Goal: Use online tool/utility: Utilize a website feature to perform a specific function

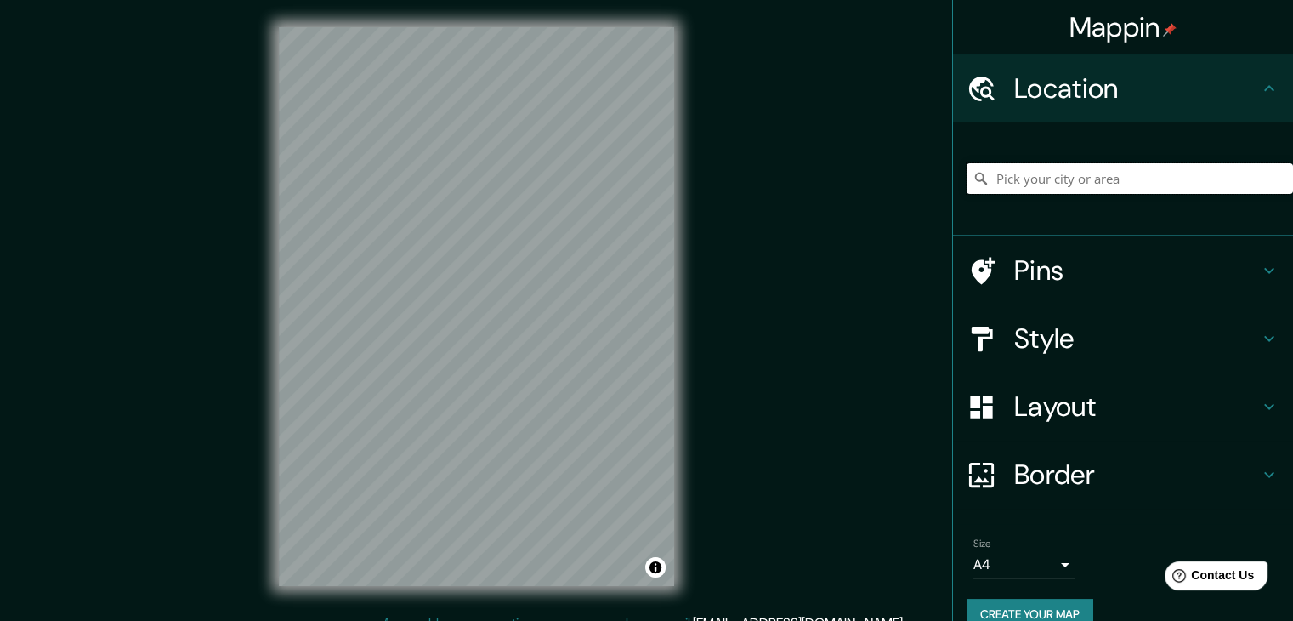
drag, startPoint x: 1126, startPoint y: 200, endPoint x: 1126, endPoint y: 181, distance: 18.7
paste input "-12.04777753103284, -75.19971648404751"
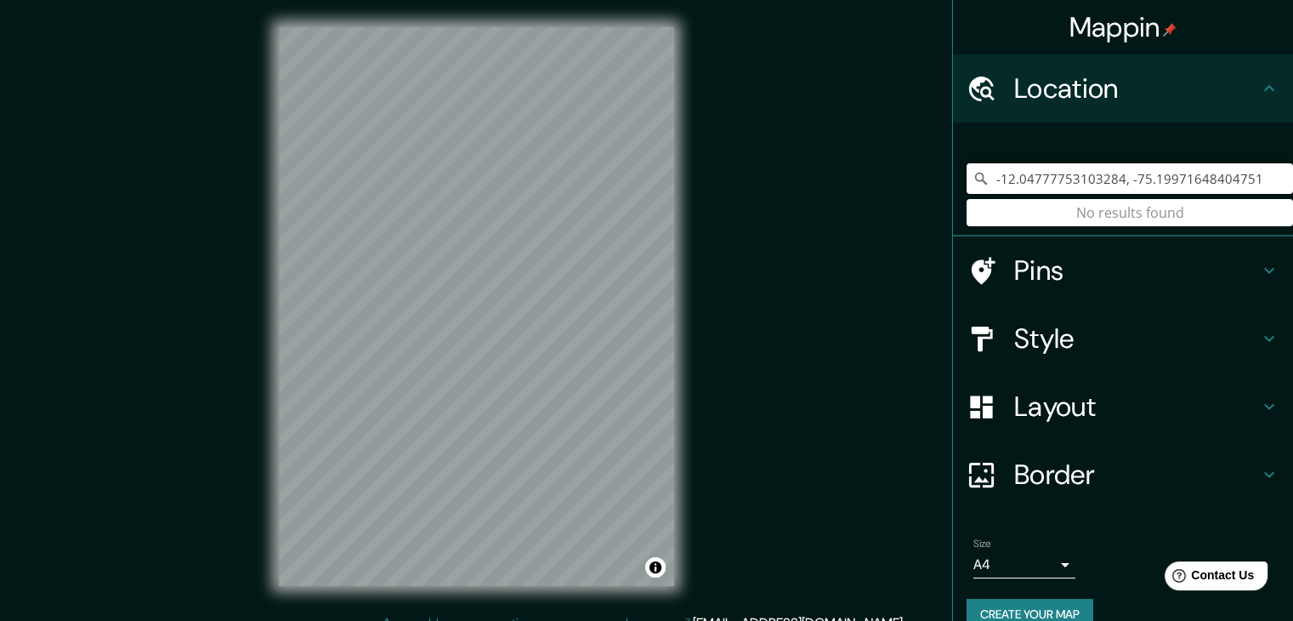
type input "-12.04777753103284, -75.19971648404751"
click at [637, 289] on div "Mappin Location [GEOGRAPHIC_DATA] No results found Pins Style Layout Border Cho…" at bounding box center [646, 320] width 1293 height 640
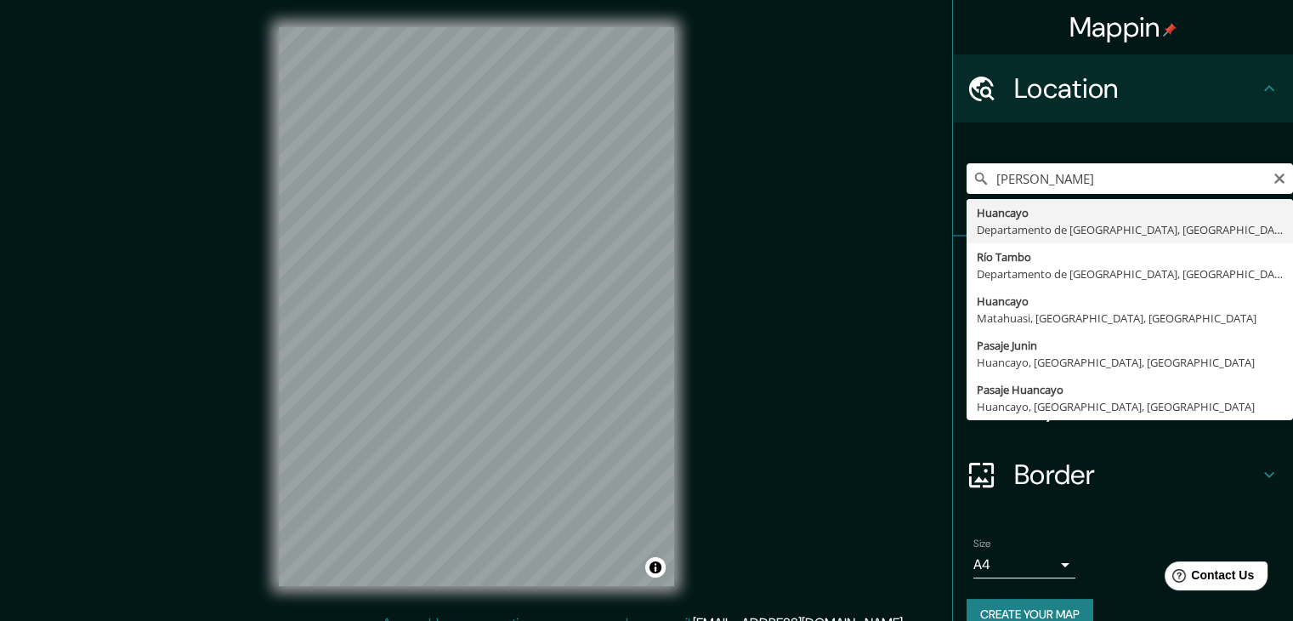
type input "Huancayo, [GEOGRAPHIC_DATA], [GEOGRAPHIC_DATA]"
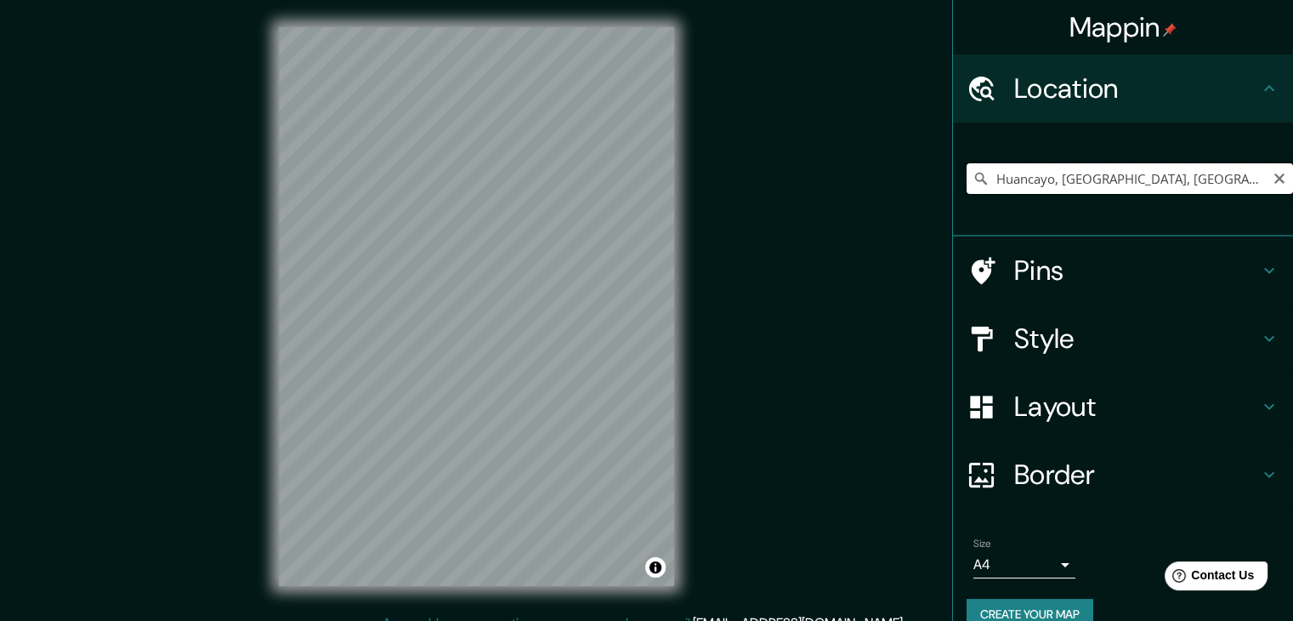
click at [1007, 167] on input "Huancayo, [GEOGRAPHIC_DATA], [GEOGRAPHIC_DATA]" at bounding box center [1130, 178] width 326 height 31
click at [1248, 177] on input "Huancayo, [GEOGRAPHIC_DATA], [GEOGRAPHIC_DATA]" at bounding box center [1130, 178] width 326 height 31
click at [1275, 177] on input "Huancayo, [GEOGRAPHIC_DATA], [GEOGRAPHIC_DATA]" at bounding box center [1130, 178] width 326 height 31
click at [1274, 179] on icon "Clear" at bounding box center [1279, 178] width 10 height 10
type input "Huancayo, [GEOGRAPHIC_DATA], [GEOGRAPHIC_DATA], [GEOGRAPHIC_DATA]"
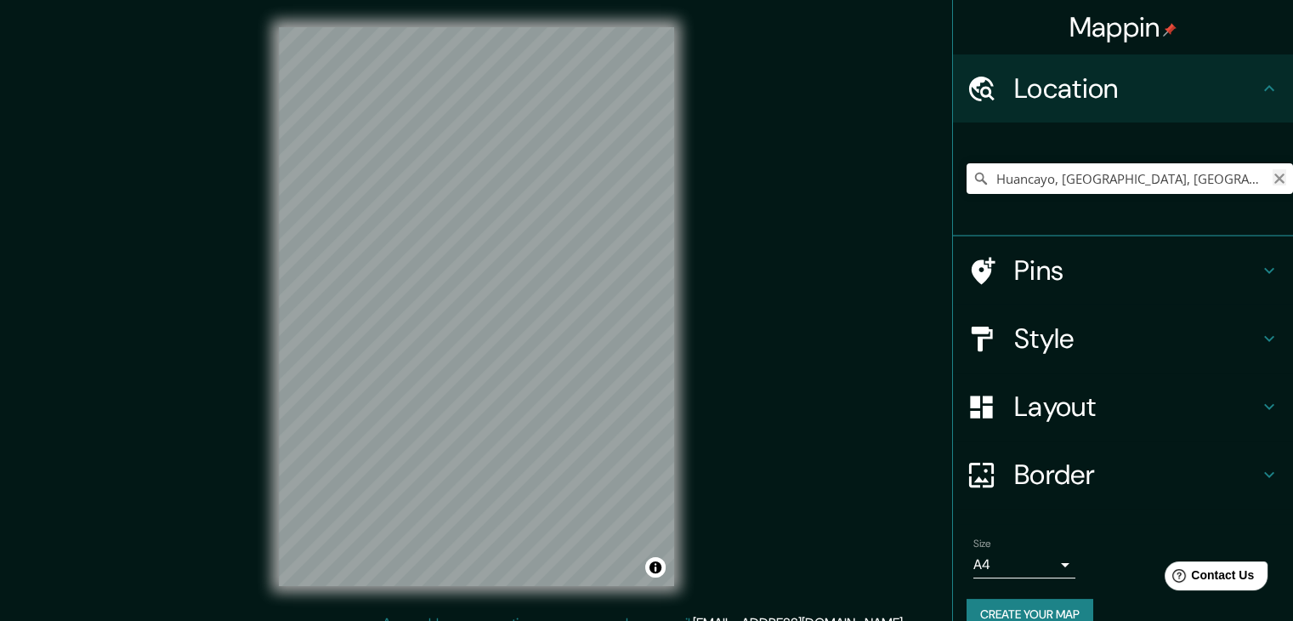
click at [1274, 175] on icon "Clear" at bounding box center [1279, 178] width 10 height 10
click at [1257, 184] on input "Huancayo, [GEOGRAPHIC_DATA], [GEOGRAPHIC_DATA], [GEOGRAPHIC_DATA]" at bounding box center [1130, 178] width 326 height 31
type input "Huancayo, [GEOGRAPHIC_DATA], [GEOGRAPHIC_DATA], [GEOGRAPHIC_DATA]"
click at [1274, 177] on icon "Clear" at bounding box center [1279, 178] width 10 height 10
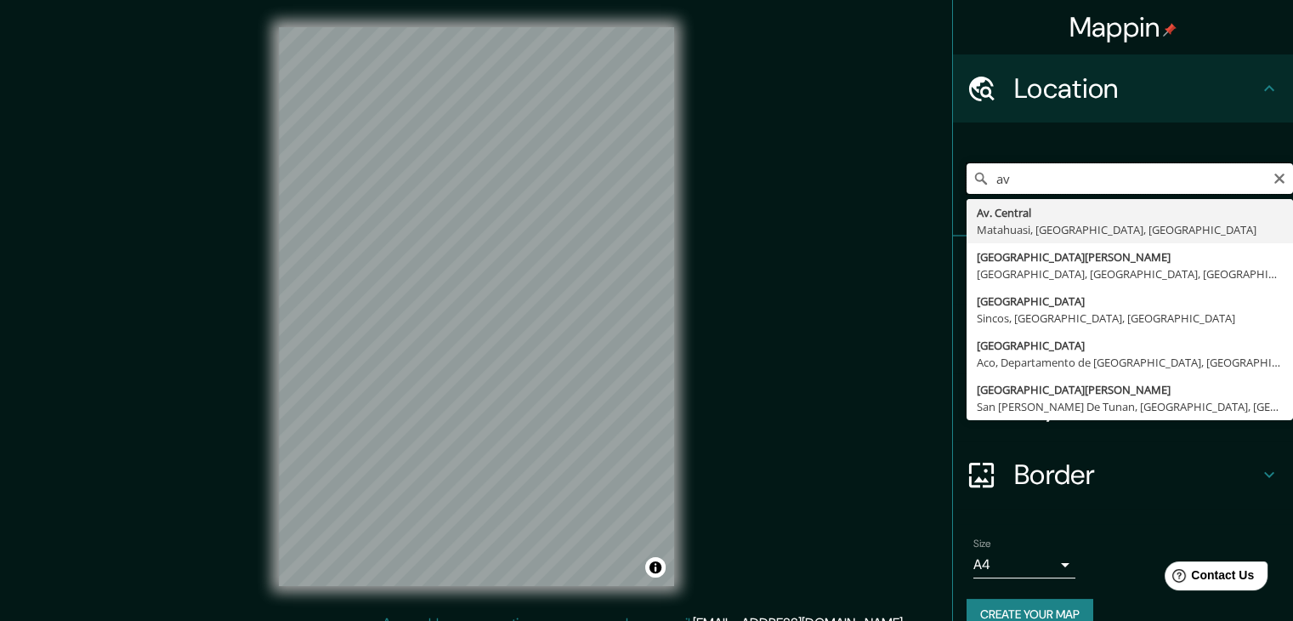
type input "a"
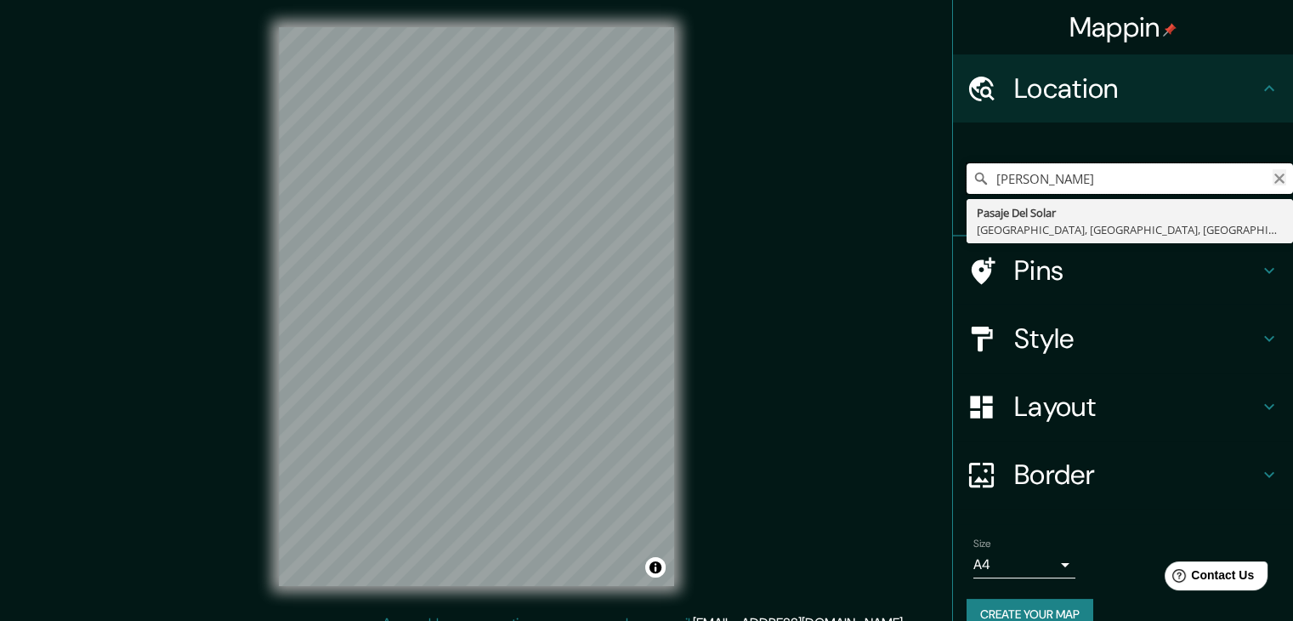
type input "[PERSON_NAME]"
click at [1273, 184] on icon "Clear" at bounding box center [1280, 179] width 14 height 14
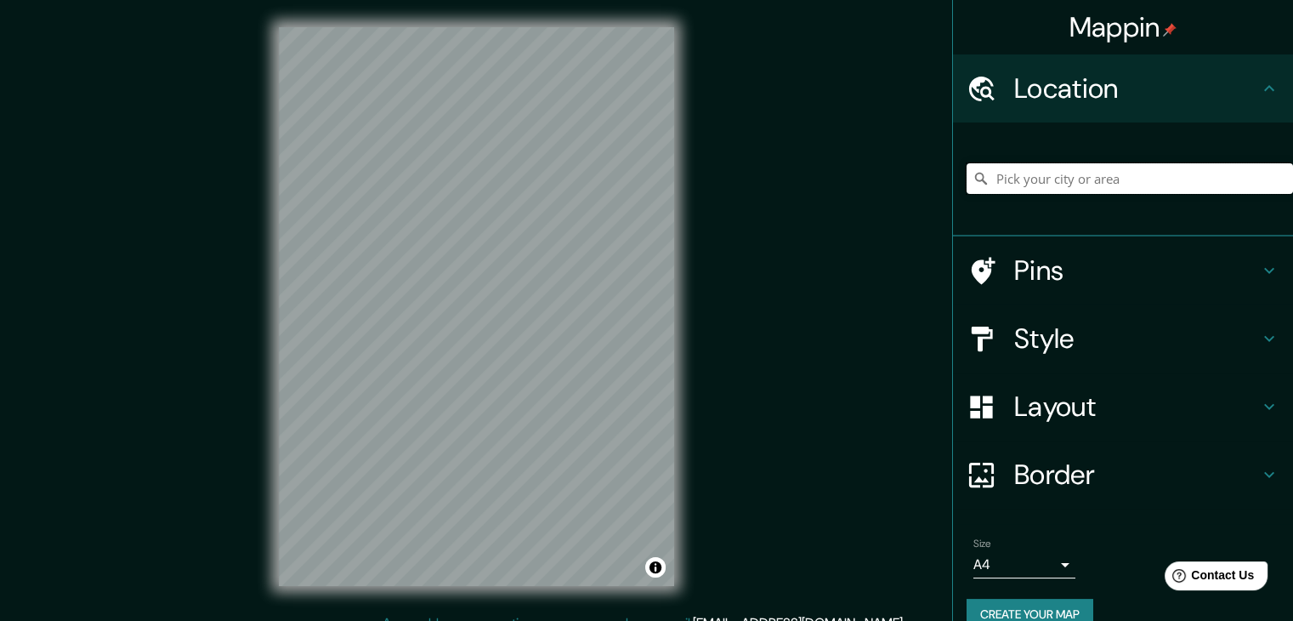
click at [1216, 187] on input "Pick your city or area" at bounding box center [1130, 178] width 326 height 31
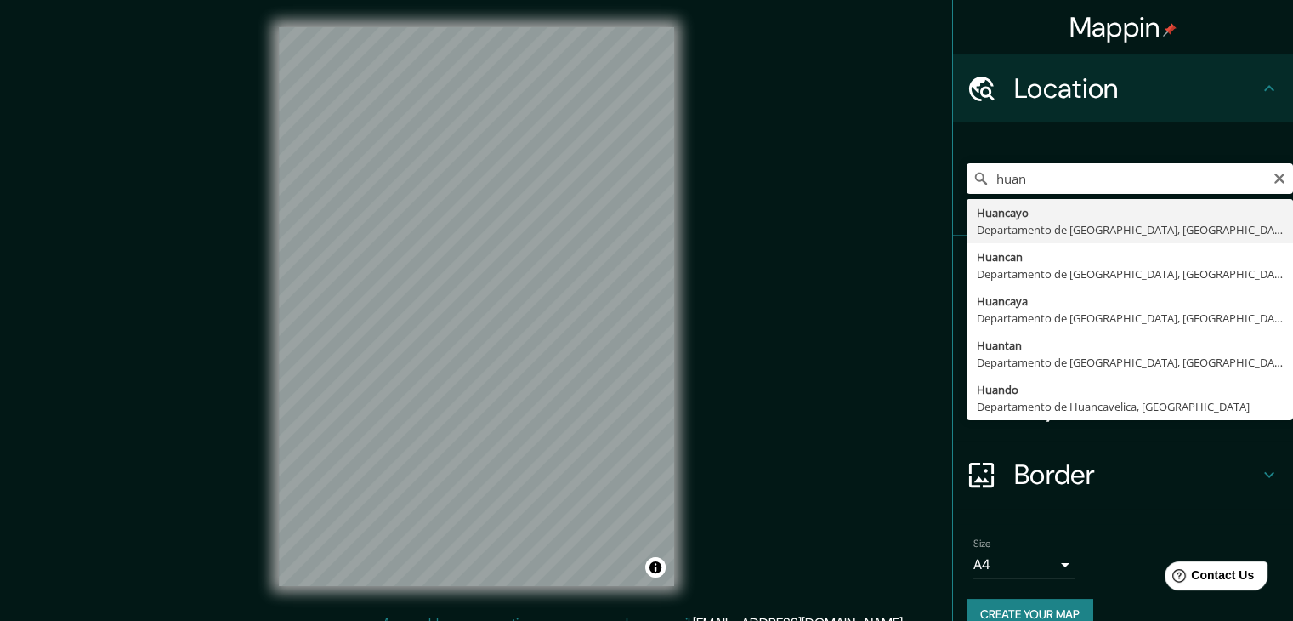
type input "Huancayo, [GEOGRAPHIC_DATA], [GEOGRAPHIC_DATA]"
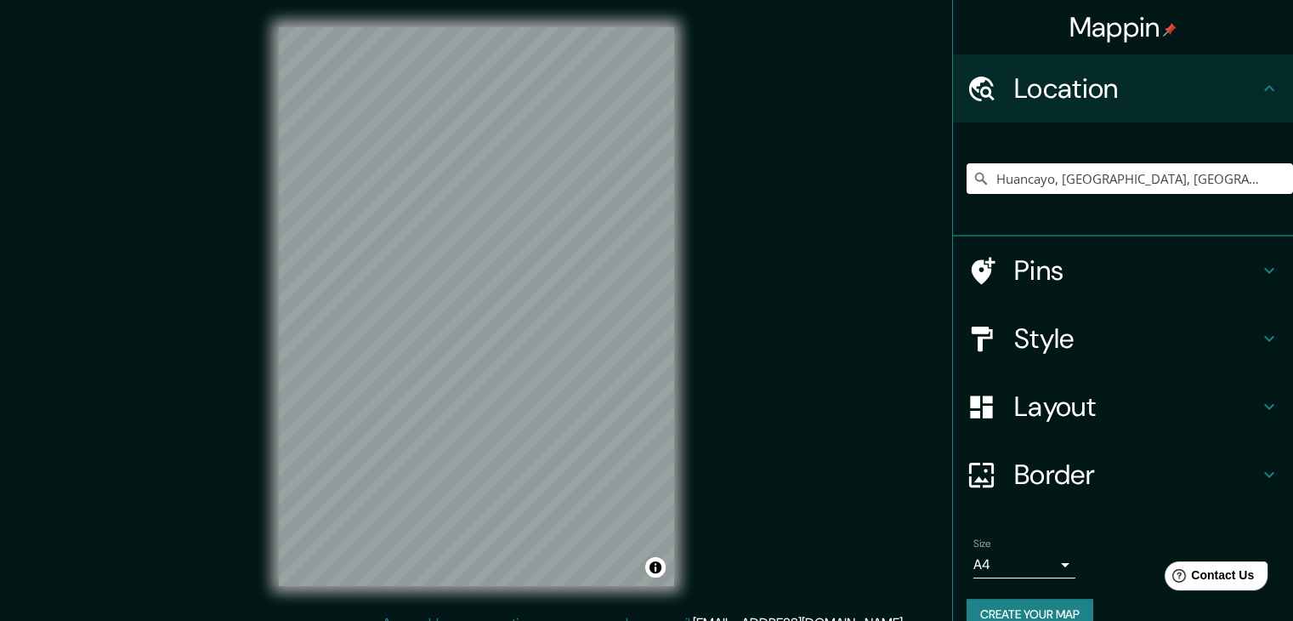
click at [749, 423] on div "Mappin Location [GEOGRAPHIC_DATA], [GEOGRAPHIC_DATA], [GEOGRAPHIC_DATA] Pins St…" at bounding box center [646, 320] width 1293 height 640
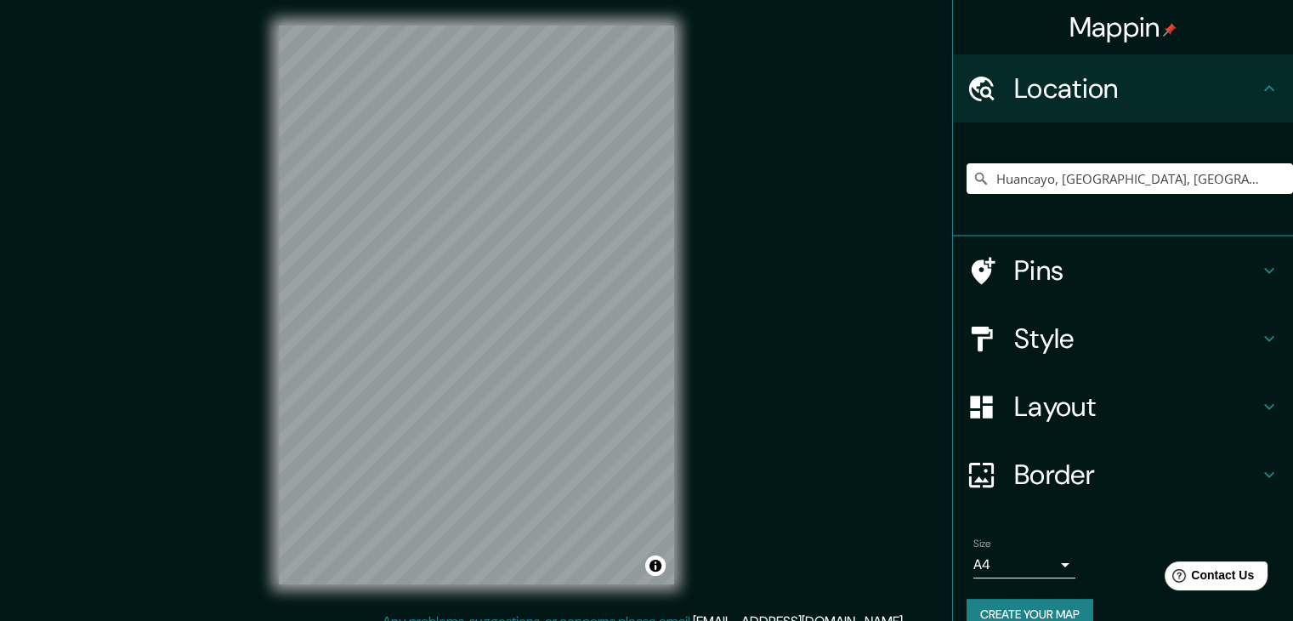
click at [241, 372] on div "Mappin Location [GEOGRAPHIC_DATA], [GEOGRAPHIC_DATA], [GEOGRAPHIC_DATA] Pins St…" at bounding box center [646, 318] width 1293 height 640
